Goal: Obtain resource: Obtain resource

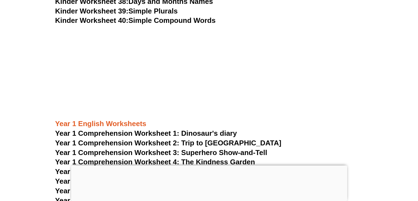
scroll to position [604, 0]
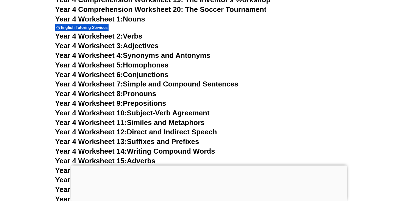
scroll to position [2429, 0]
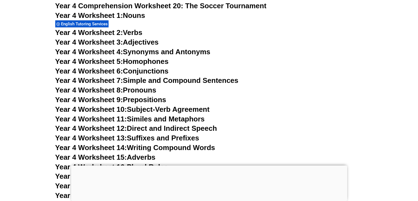
click at [198, 110] on link "Year 4 Worksheet 10: Subject-Verb Agreement" at bounding box center [132, 109] width 154 height 8
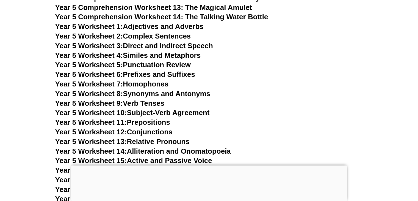
scroll to position [2827, 0]
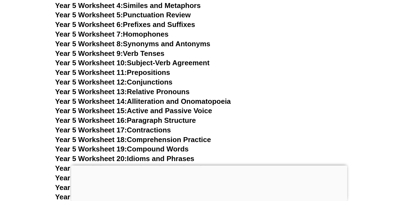
click at [176, 113] on link "Year 5 Worksheet 15: Active and Passive Voice" at bounding box center [133, 110] width 157 height 8
click at [167, 140] on link "Year 5 Worksheet 18: Comprehension Practice" at bounding box center [133, 139] width 156 height 8
click at [210, 165] on div at bounding box center [209, 165] width 276 height 0
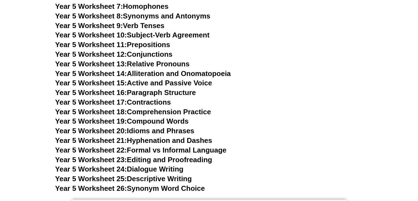
scroll to position [2860, 0]
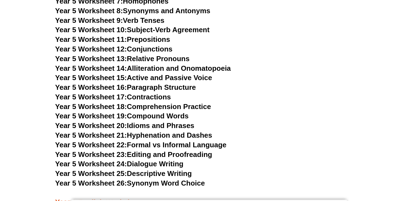
click at [144, 116] on link "Year 5 Worksheet 19: Compound Words" at bounding box center [122, 116] width 134 height 8
click at [150, 69] on link "Year 5 Worksheet 14: Alliteration and Onomatopoeia" at bounding box center [143, 68] width 176 height 8
click at [169, 57] on link "Year 5 Worksheet 13: Relative Pronouns" at bounding box center [122, 58] width 134 height 8
click at [167, 48] on link "Year 5 Worksheet 12: Conjunctions" at bounding box center [113, 49] width 117 height 8
click at [138, 28] on link "Year 5 Worksheet 10: Subject-Verb Agreement" at bounding box center [132, 30] width 154 height 8
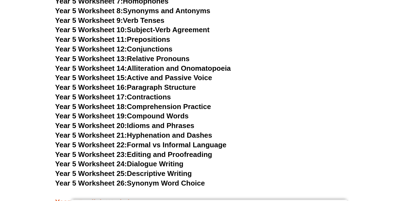
click at [156, 175] on link "Year 5 Worksheet 25: Descriptive Writing" at bounding box center [123, 173] width 137 height 8
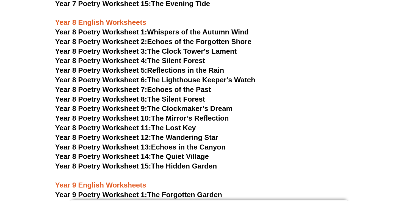
scroll to position [3514, 0]
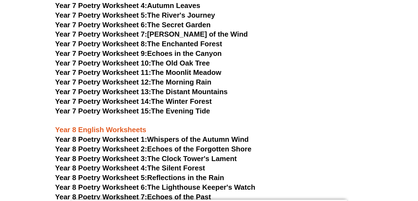
click at [190, 107] on link "Year 7 Poetry Worksheet 15: The Evening Tide" at bounding box center [132, 111] width 155 height 8
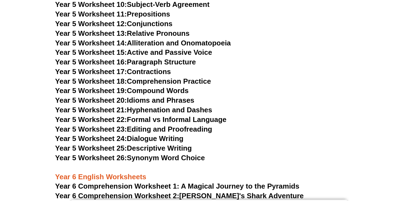
scroll to position [2792, 0]
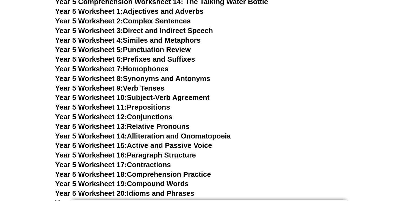
click at [173, 12] on link "Year 5 Worksheet 1: Adjectives and Adverbs" at bounding box center [129, 11] width 148 height 8
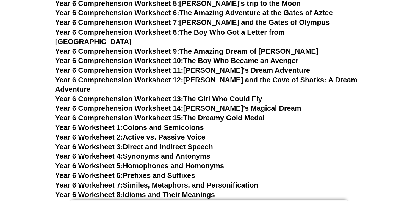
scroll to position [3111, 0]
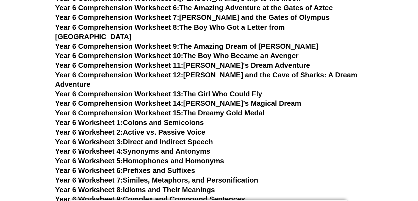
click at [179, 194] on link "Year 6 Worksheet 9: Complex and Compound Sentences" at bounding box center [150, 198] width 190 height 8
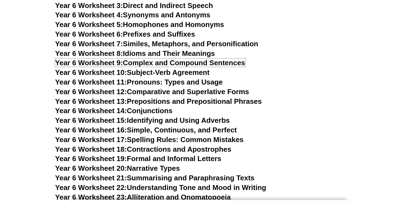
scroll to position [3250, 0]
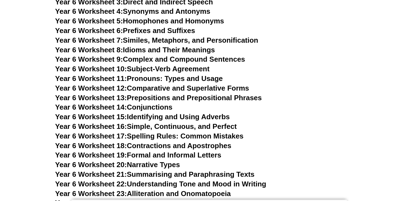
click at [193, 198] on link "Year 6 Worksheet 24: Persuasive Writing Techniques" at bounding box center [143, 202] width 177 height 8
click at [149, 112] on link "Year 6 Worksheet 15: Identifying and Using Adverbs" at bounding box center [142, 116] width 174 height 8
click at [151, 36] on link "Year 6 Worksheet 7: Similes, Metaphors, and Personification" at bounding box center [156, 40] width 203 height 8
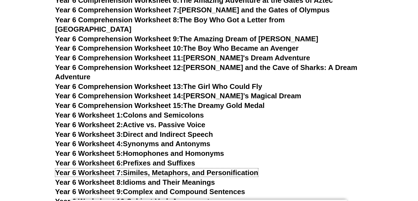
scroll to position [3107, 0]
